Goal: Obtain resource: Obtain resource

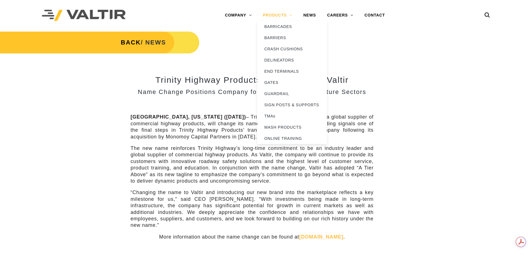
click at [278, 15] on link "PRODUCTS" at bounding box center [277, 15] width 41 height 11
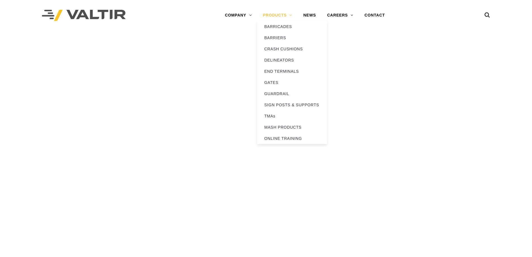
drag, startPoint x: 0, startPoint y: 0, endPoint x: 278, endPoint y: 15, distance: 278.8
click at [278, 15] on link "PRODUCTS" at bounding box center [277, 15] width 41 height 11
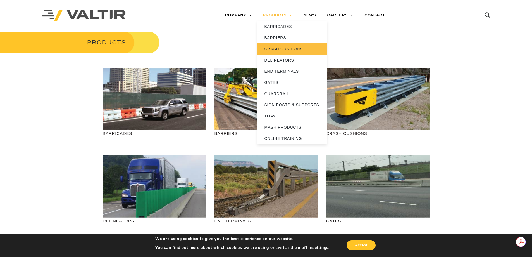
click at [279, 48] on link "CRASH CUSHIONS" at bounding box center [292, 48] width 70 height 11
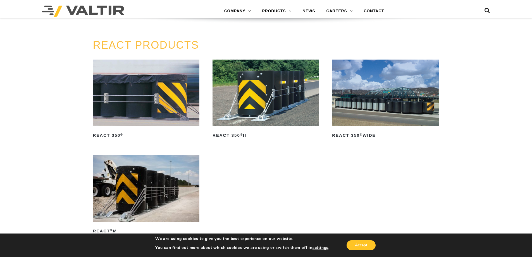
scroll to position [727, 0]
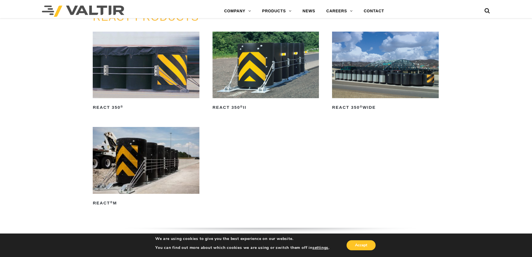
click at [275, 65] on img at bounding box center [266, 65] width 106 height 67
click at [128, 65] on img at bounding box center [146, 65] width 106 height 67
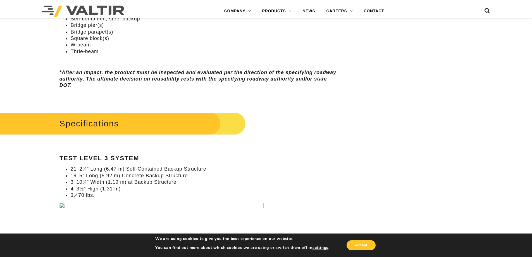
scroll to position [531, 0]
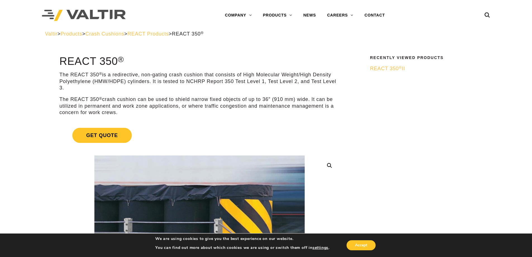
click at [173, 31] on div "Valtir > Products > Crash Cushions > REACT Products > REACT 350 ®" at bounding box center [266, 34] width 442 height 6
click at [169, 35] on span "REACT Products" at bounding box center [147, 34] width 41 height 6
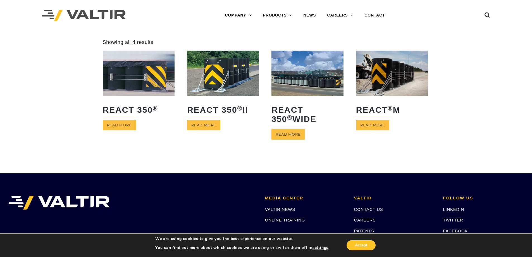
click at [207, 78] on img at bounding box center [223, 73] width 72 height 45
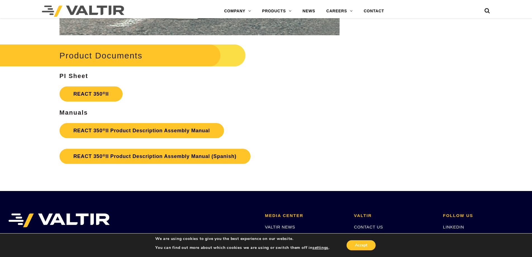
scroll to position [1006, 0]
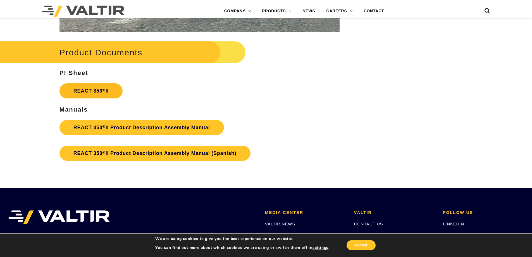
click at [103, 90] on sup "®" at bounding box center [104, 90] width 3 height 4
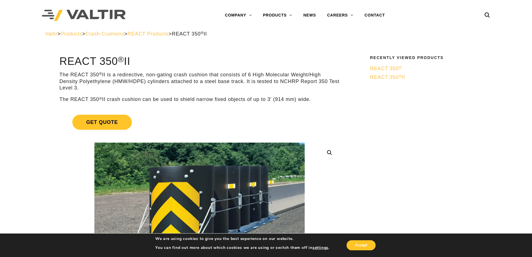
click at [167, 34] on span "REACT Products" at bounding box center [147, 34] width 41 height 6
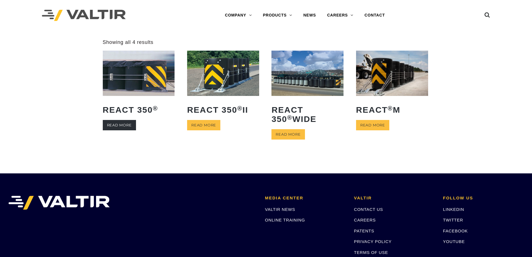
click at [123, 124] on link "Read more" at bounding box center [119, 125] width 33 height 10
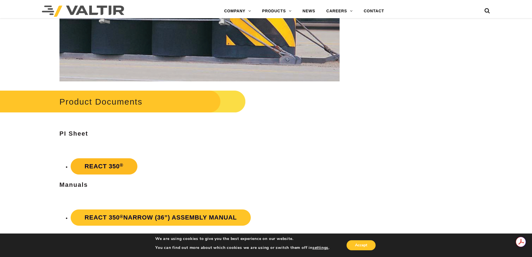
click at [110, 168] on link "REACT 350 ®" at bounding box center [104, 166] width 67 height 16
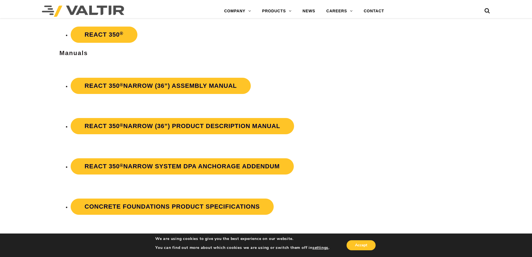
scroll to position [1034, 0]
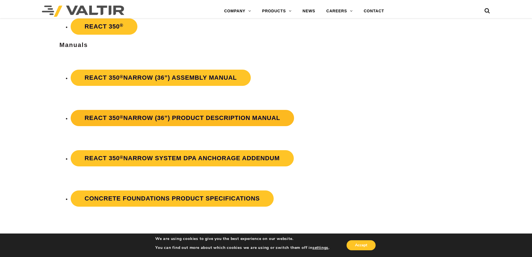
click at [200, 118] on strong "REACT 350 ® Narrow (36”) Product Description Manual" at bounding box center [183, 117] width 196 height 7
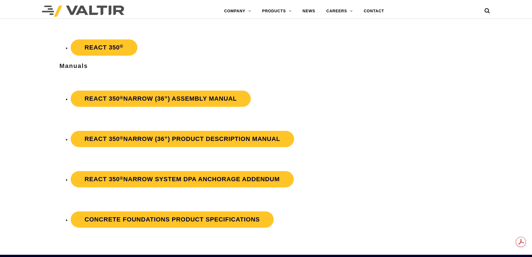
scroll to position [1034, 0]
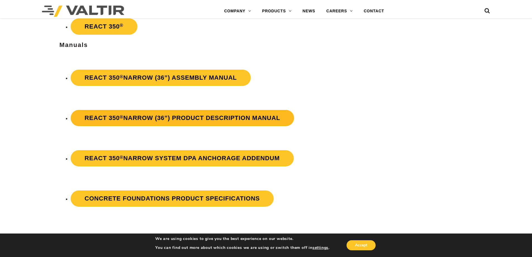
click at [183, 117] on strong "REACT 350 ® Narrow (36”) Product Description Manual" at bounding box center [183, 117] width 196 height 7
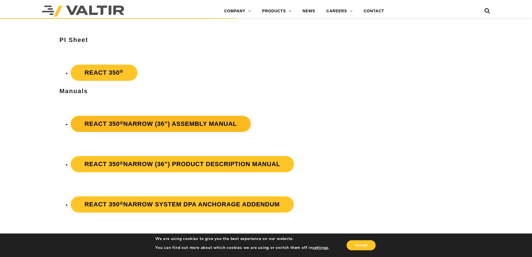
scroll to position [978, 0]
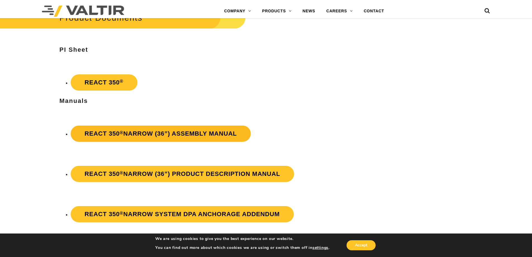
click at [188, 132] on strong "REACT 350 ® Narrow (36”) Assembly Manual" at bounding box center [161, 133] width 152 height 7
